Goal: Information Seeking & Learning: Learn about a topic

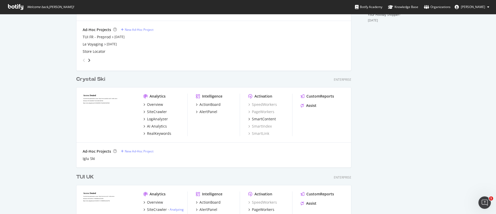
scroll to position [284, 0]
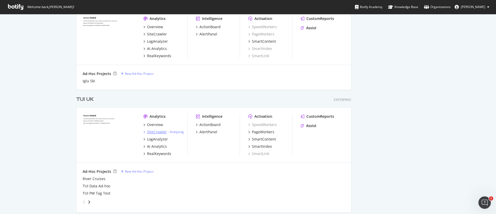
click at [153, 129] on div "SiteCrawler" at bounding box center [157, 131] width 20 height 5
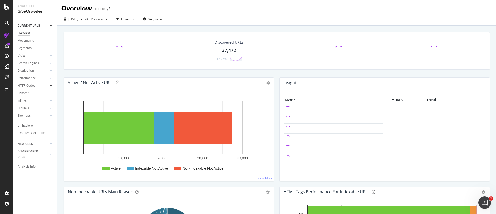
click at [53, 85] on div at bounding box center [50, 85] width 5 height 5
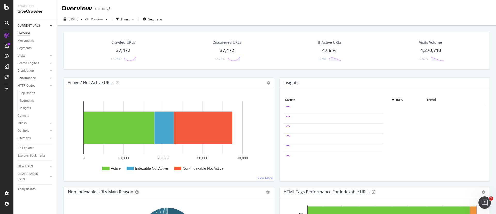
drag, startPoint x: 25, startPoint y: 84, endPoint x: 289, endPoint y: 94, distance: 264.3
click at [25, 84] on div "HTTP Codes" at bounding box center [27, 85] width 18 height 5
